Goal: Check status: Check status

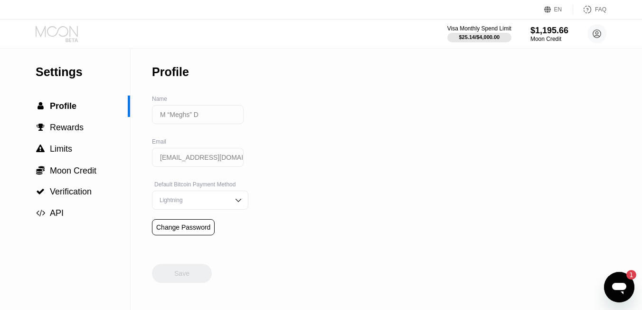
click at [65, 36] on icon at bounding box center [58, 34] width 44 height 17
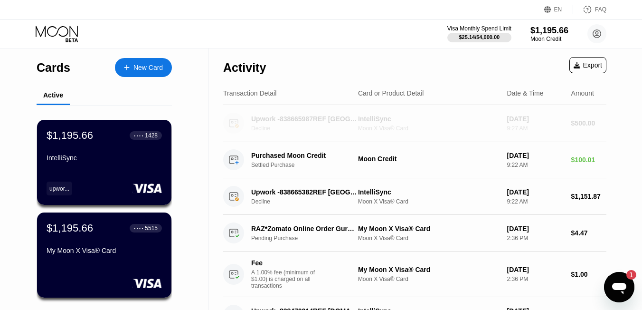
click at [275, 121] on div "Upwork -838665987REF [GEOGRAPHIC_DATA] IE" at bounding box center [304, 119] width 106 height 8
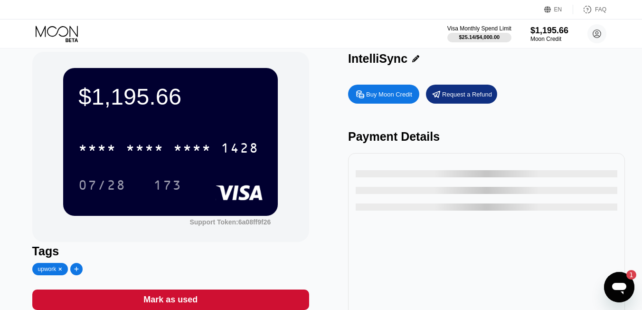
scroll to position [10, 0]
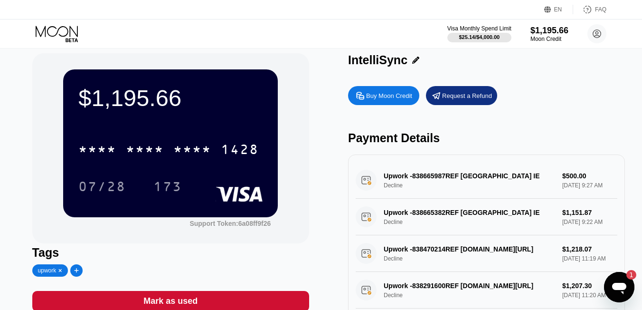
click at [408, 180] on div "Upwork -838665987REF [GEOGRAPHIC_DATA] IE Decline $500.00 [DATE] 9:27 AM" at bounding box center [487, 180] width 262 height 37
click at [253, 225] on div "Support Token: 6a08ff9f26" at bounding box center [230, 224] width 81 height 8
click at [414, 183] on div "Upwork -838665987REF [GEOGRAPHIC_DATA] IE Decline $500.00 [DATE] 9:27 AM" at bounding box center [487, 180] width 262 height 37
click at [388, 192] on div "Upwork -838665987REF [GEOGRAPHIC_DATA] IE Decline $500.00 [DATE] 9:27 AM" at bounding box center [487, 180] width 262 height 37
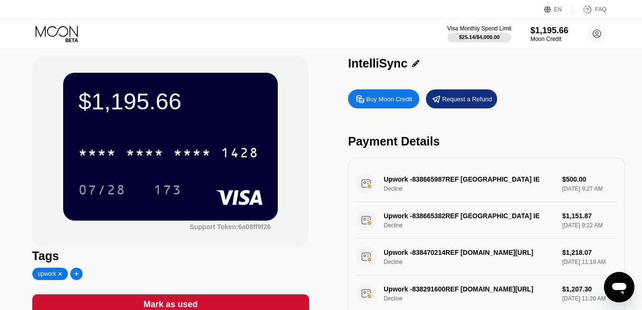
scroll to position [0, 0]
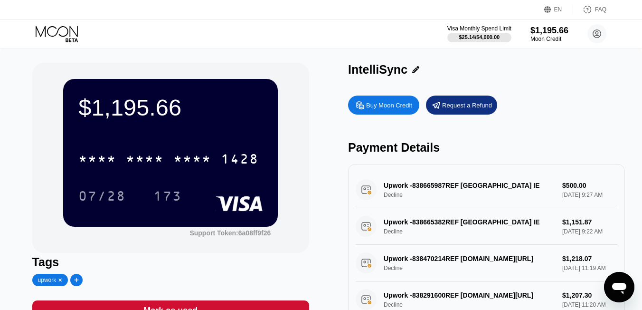
click at [63, 31] on icon at bounding box center [58, 34] width 44 height 17
